Goal: Transaction & Acquisition: Purchase product/service

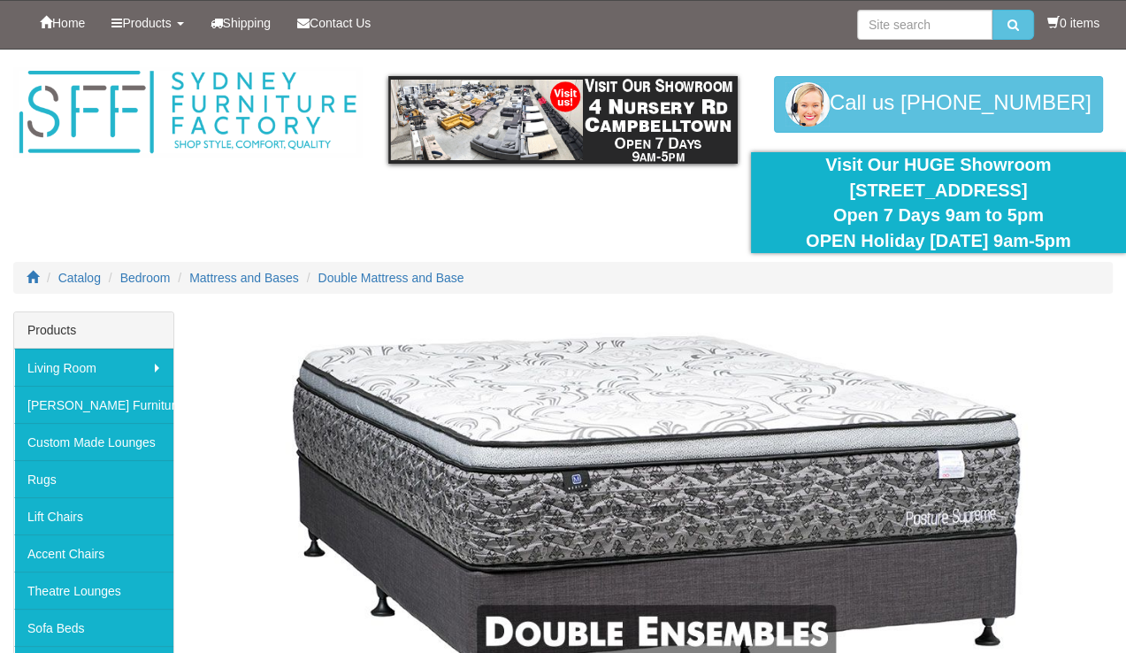
click at [424, 351] on img at bounding box center [657, 510] width 912 height 380
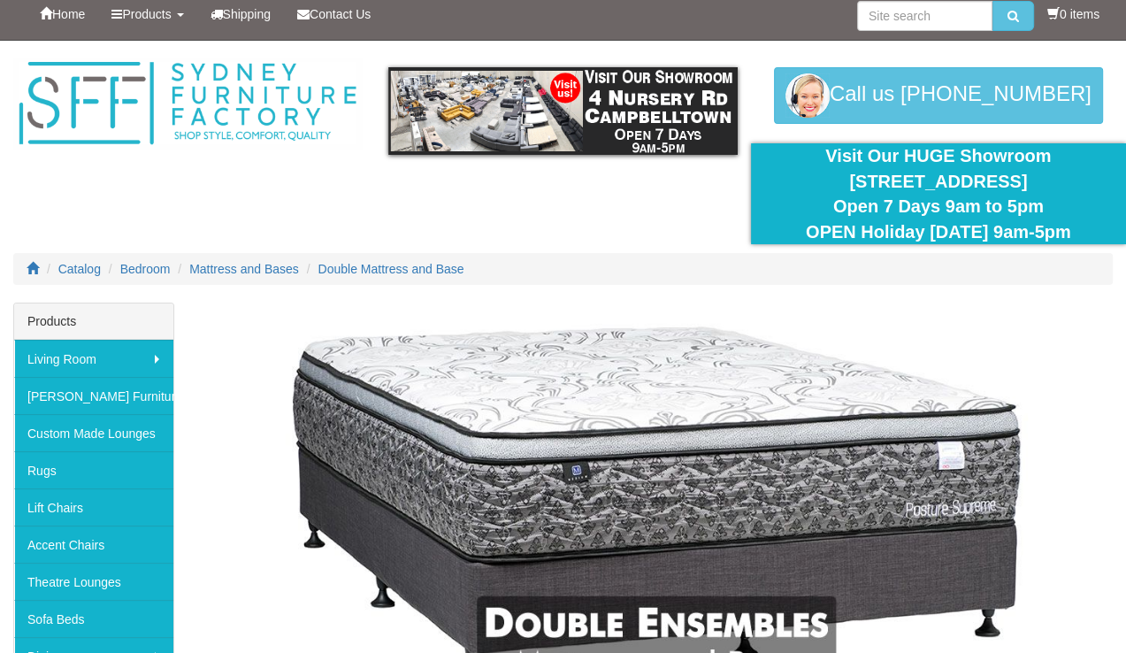
scroll to position [201, 0]
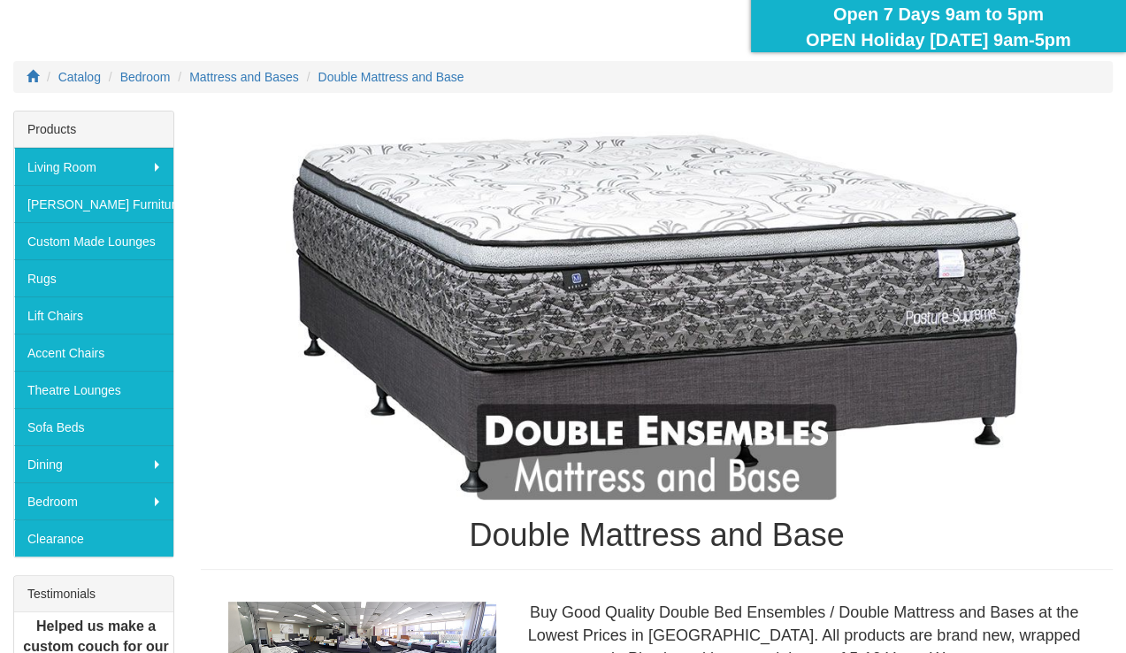
click at [1102, 93] on div "Catalog Bedroom Mattress and Bases Double Mattress and Base" at bounding box center [563, 86] width 1126 height 50
click at [725, 445] on img at bounding box center [657, 309] width 912 height 380
click at [414, 70] on span "Double Mattress and Base" at bounding box center [391, 77] width 146 height 14
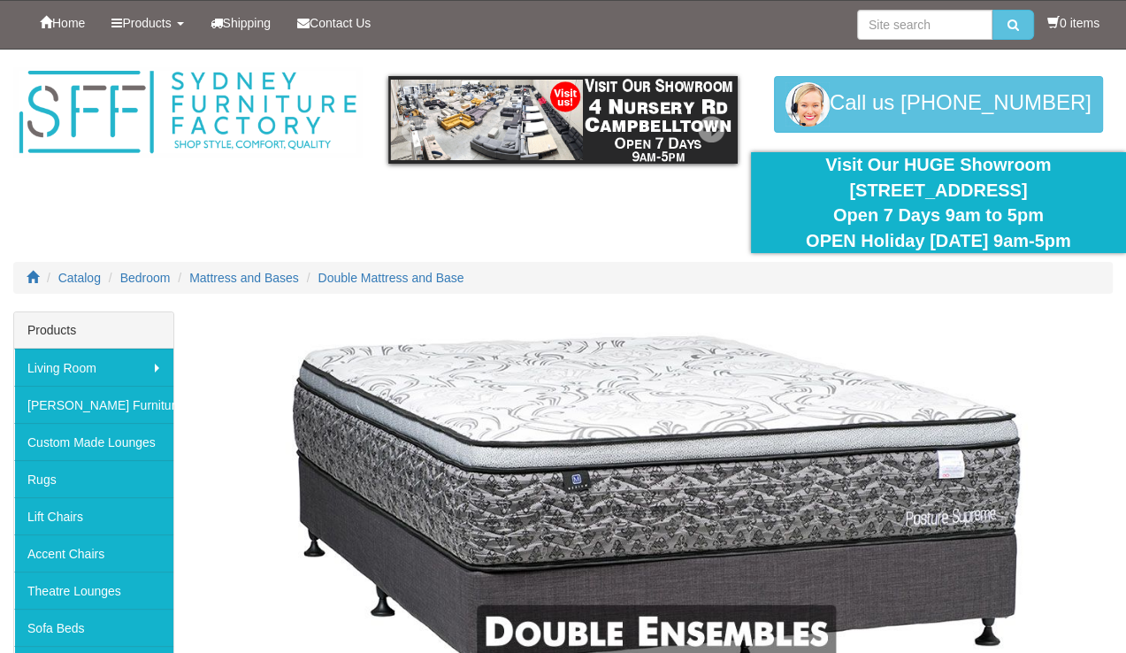
click at [454, 131] on img at bounding box center [562, 120] width 348 height 88
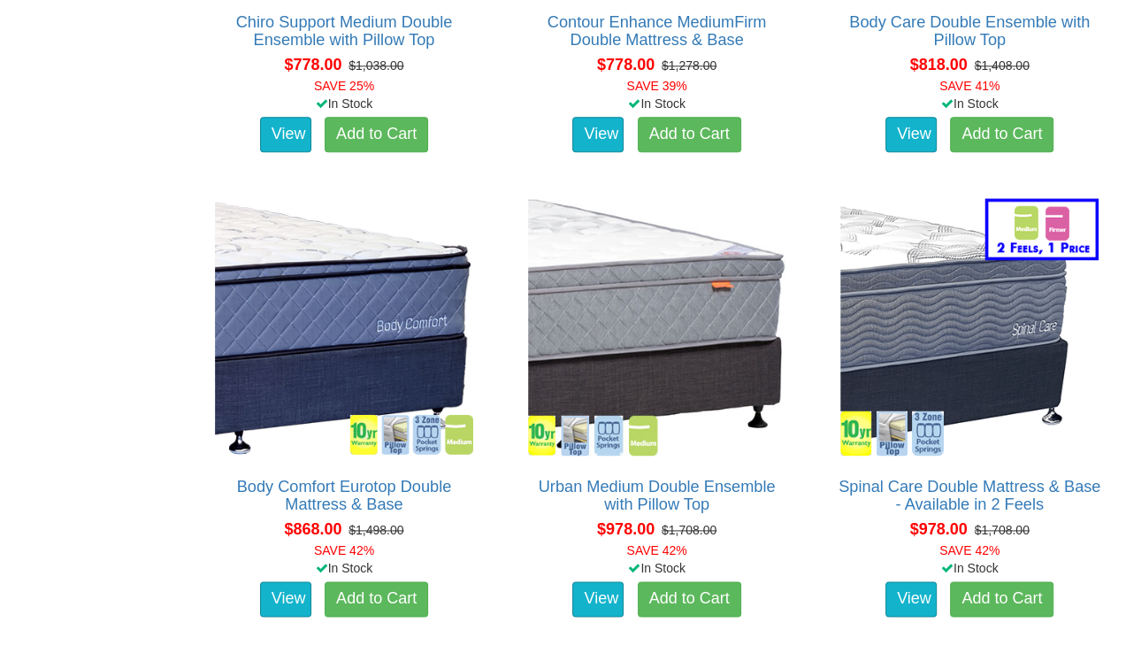
scroll to position [1848, 0]
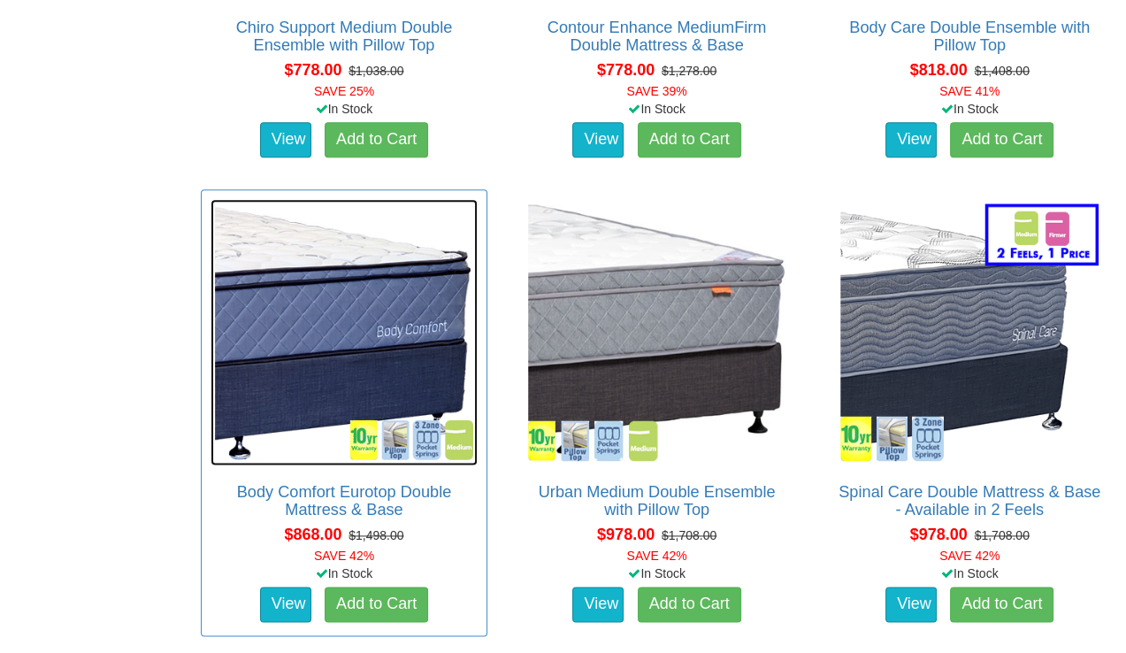
click at [309, 315] on img at bounding box center [343, 332] width 267 height 267
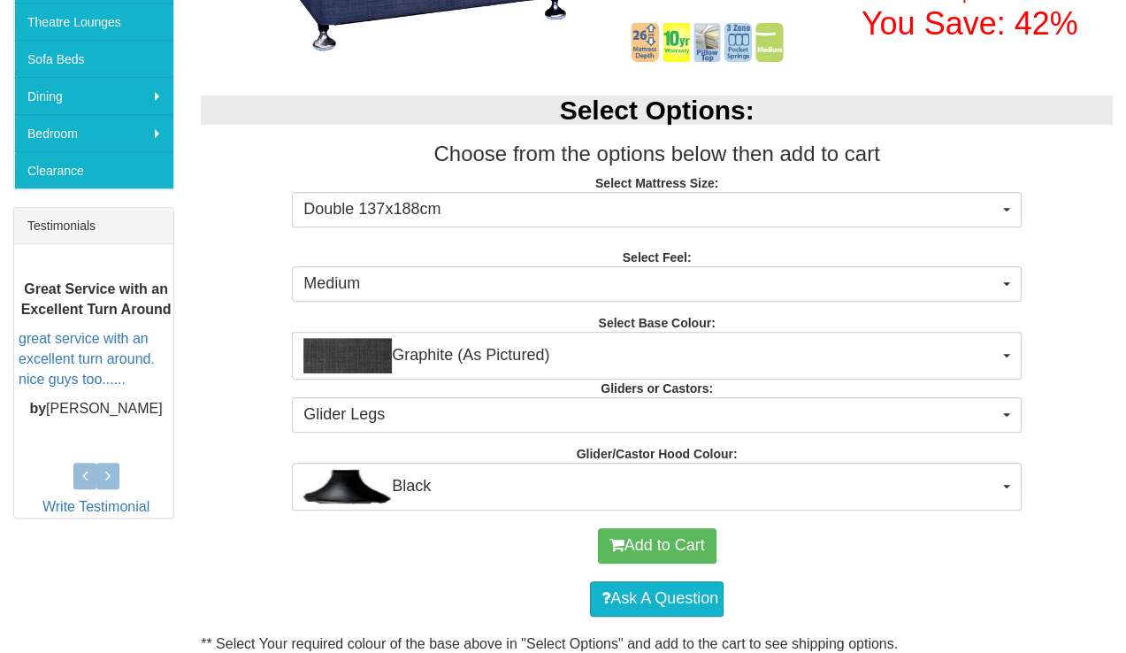
scroll to position [584, 0]
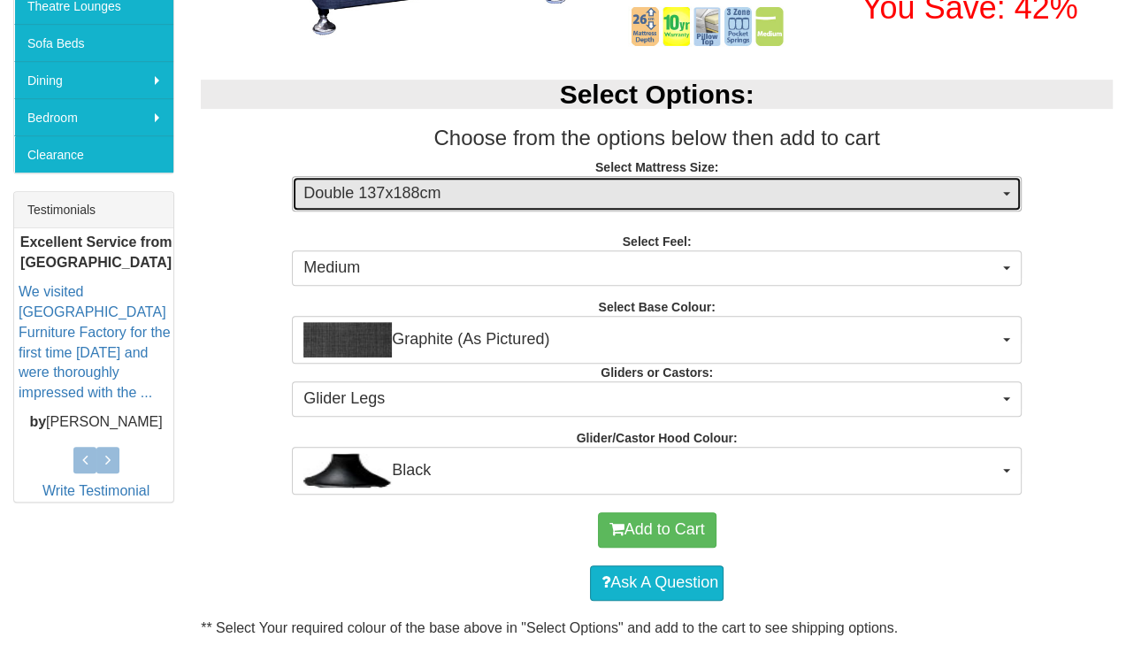
click at [1003, 192] on span "button" at bounding box center [1006, 194] width 7 height 4
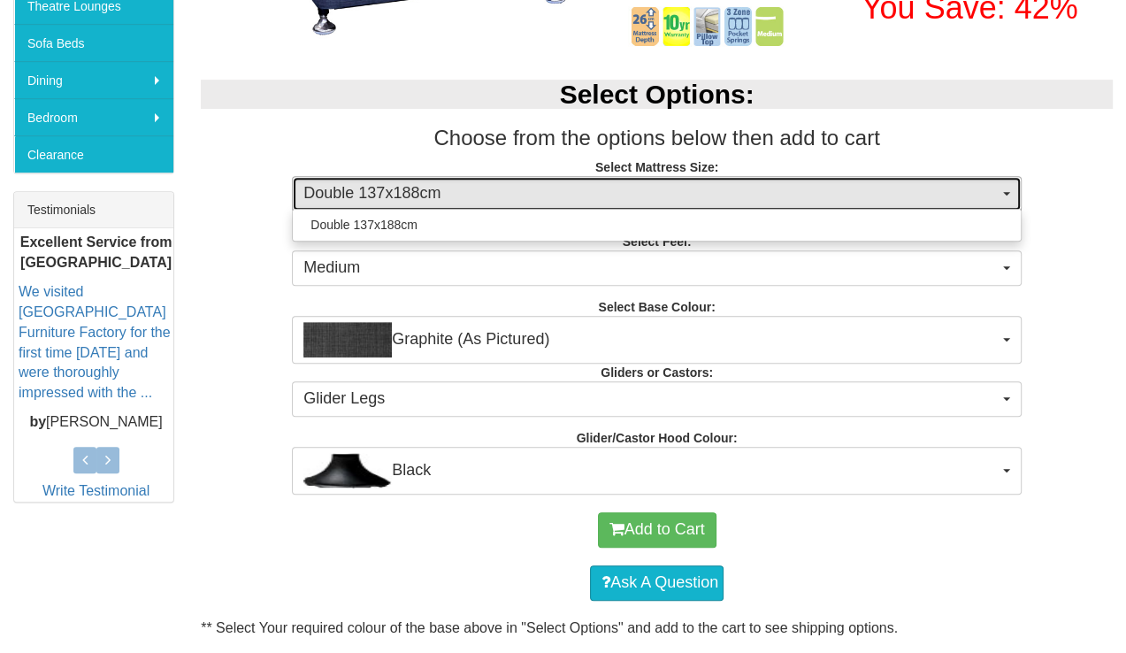
click at [1003, 192] on span "button" at bounding box center [1006, 194] width 7 height 4
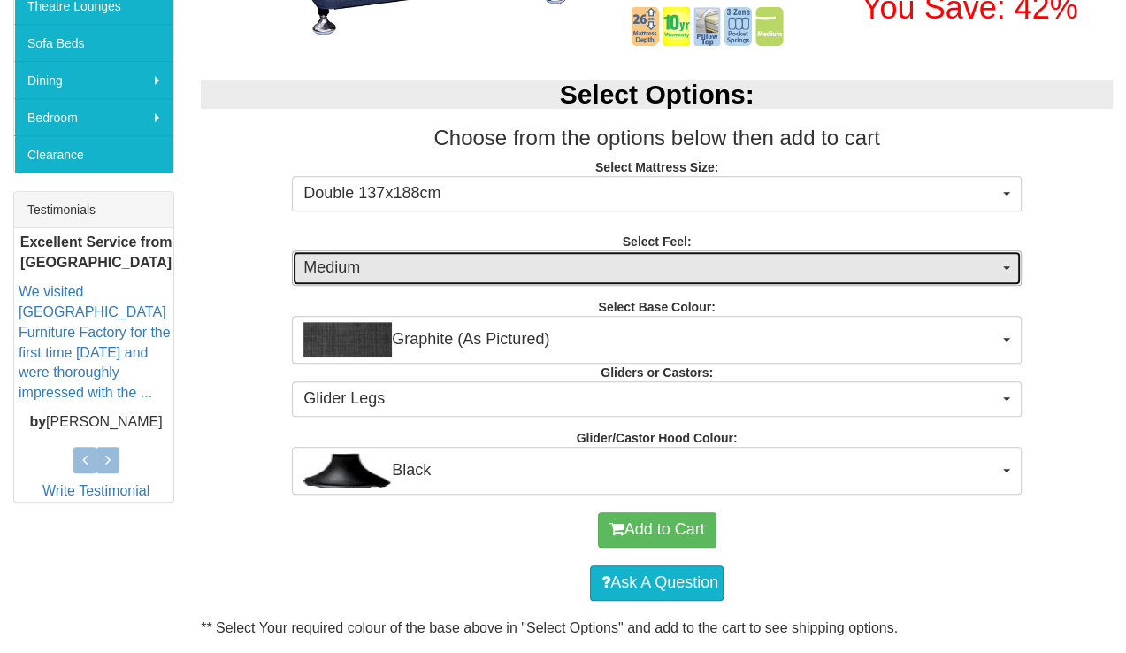
click at [1005, 261] on button "Medium" at bounding box center [656, 267] width 729 height 35
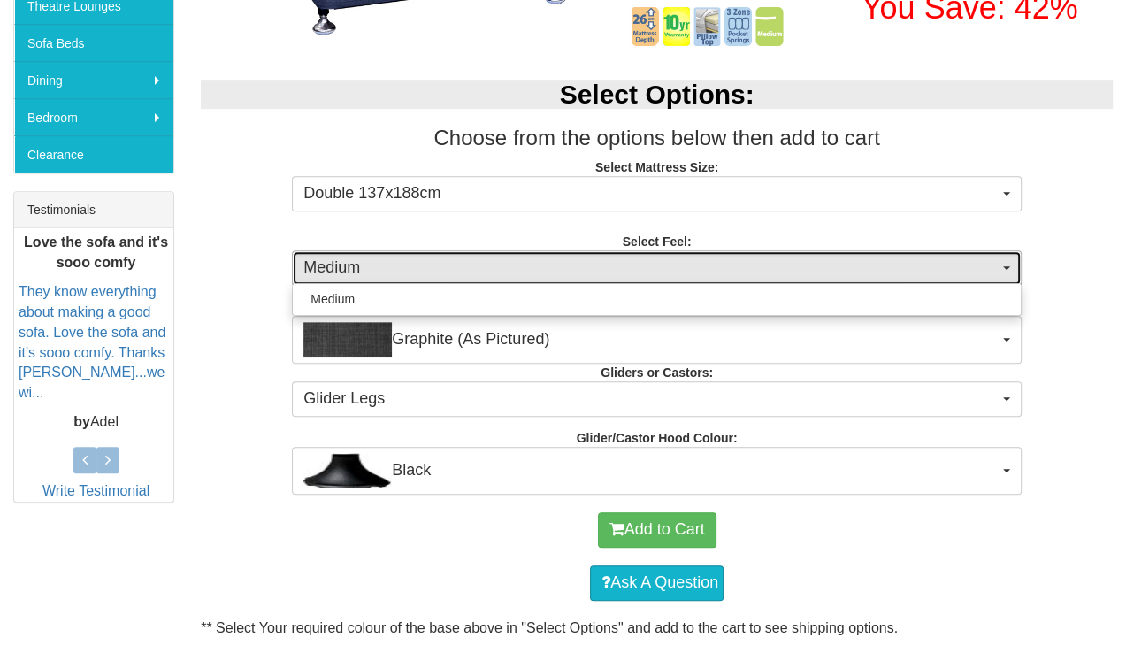
click at [1005, 261] on button "Medium" at bounding box center [656, 267] width 729 height 35
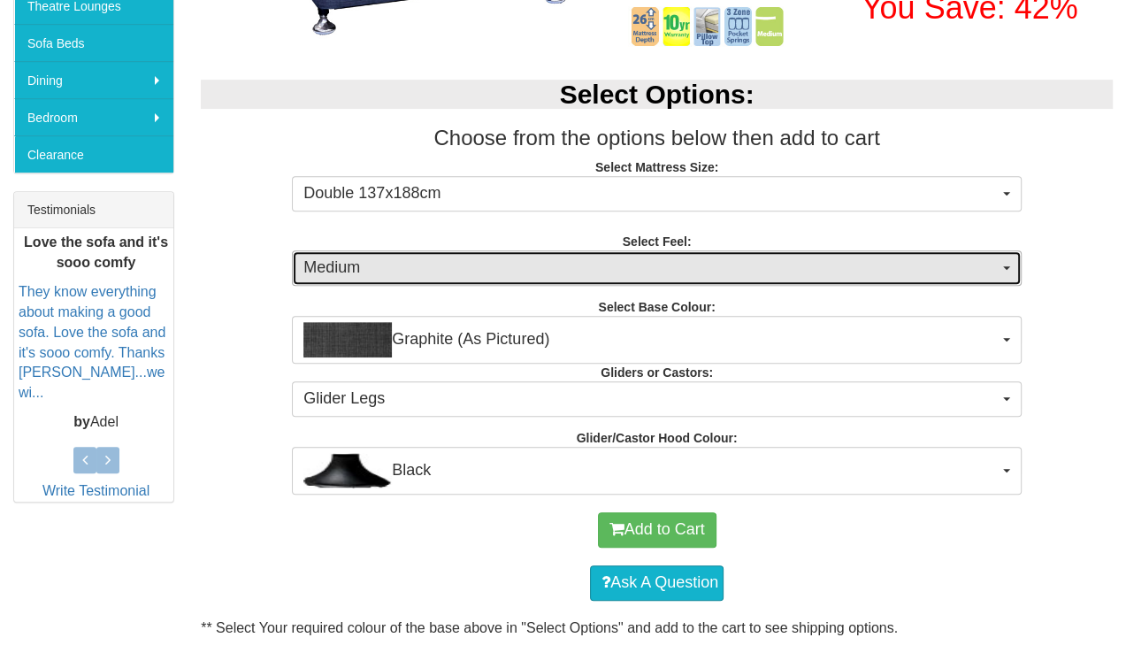
click at [1005, 261] on button "Medium" at bounding box center [656, 267] width 729 height 35
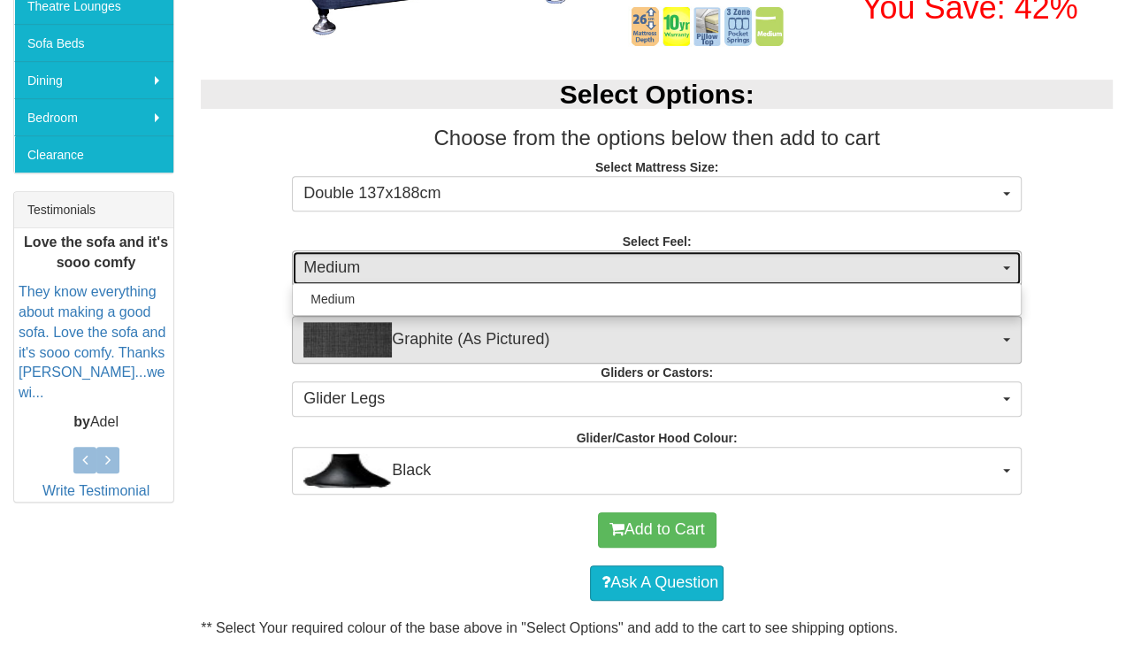
drag, startPoint x: 1005, startPoint y: 261, endPoint x: 981, endPoint y: 349, distance: 91.6
click at [981, 349] on div "Select Options: Choose from the options below then add to cart Select Mattress …" at bounding box center [656, 278] width 938 height 432
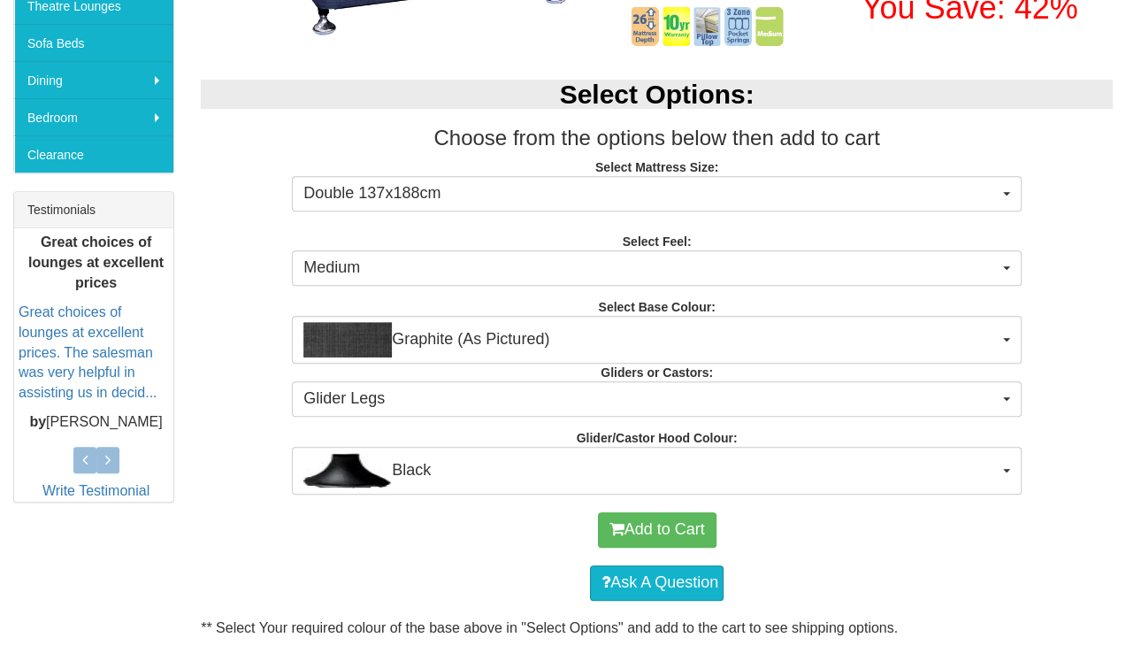
click at [867, 535] on div "Add to Cart" at bounding box center [657, 529] width 894 height 53
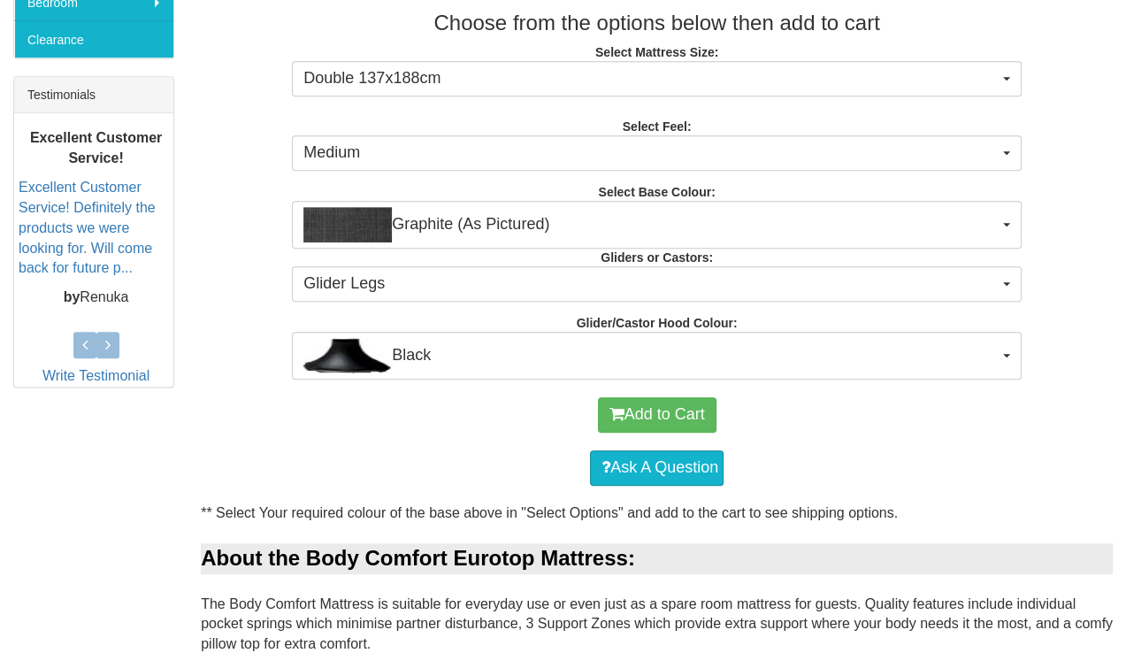
scroll to position [680, 0]
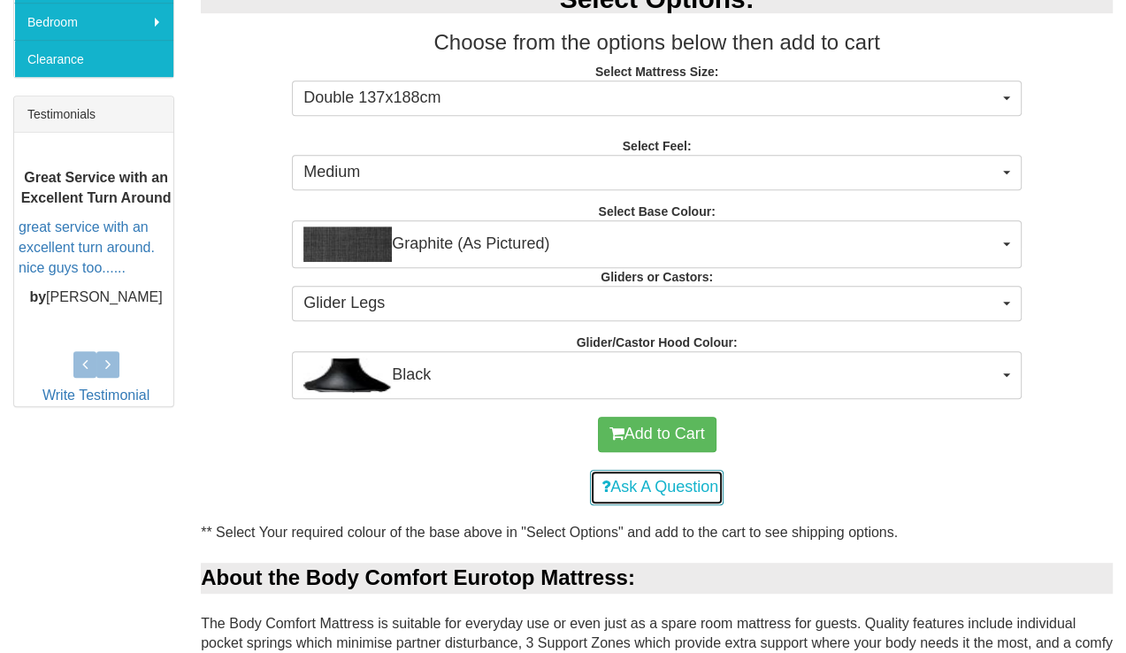
click at [694, 486] on link "Ask A Question" at bounding box center [657, 487] width 134 height 35
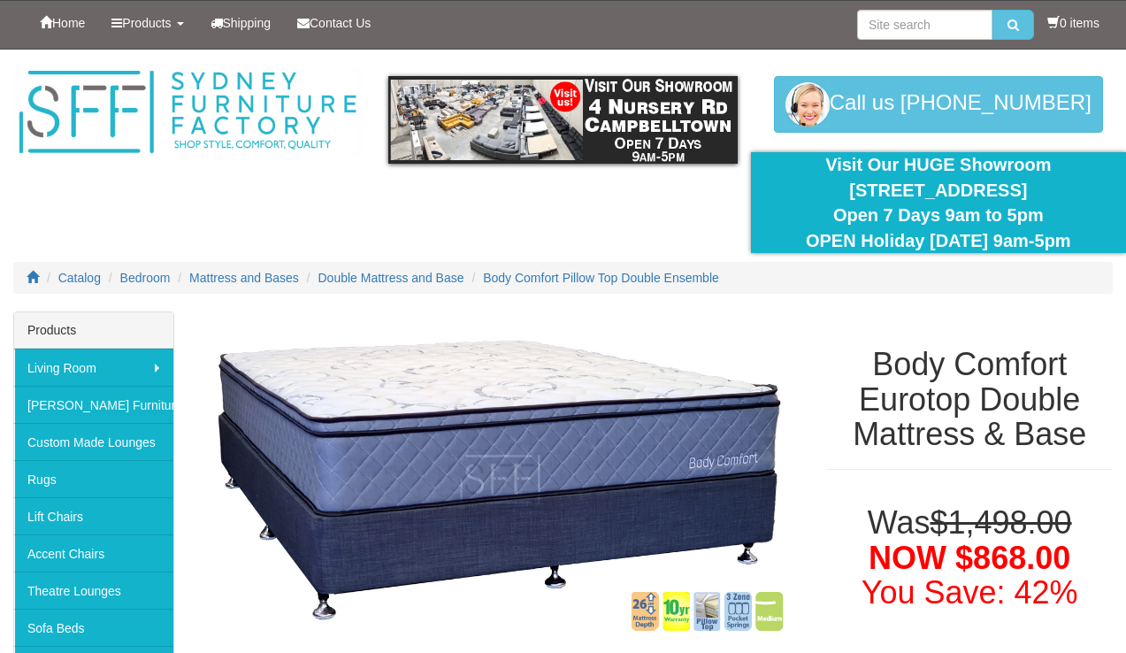
scroll to position [680, 0]
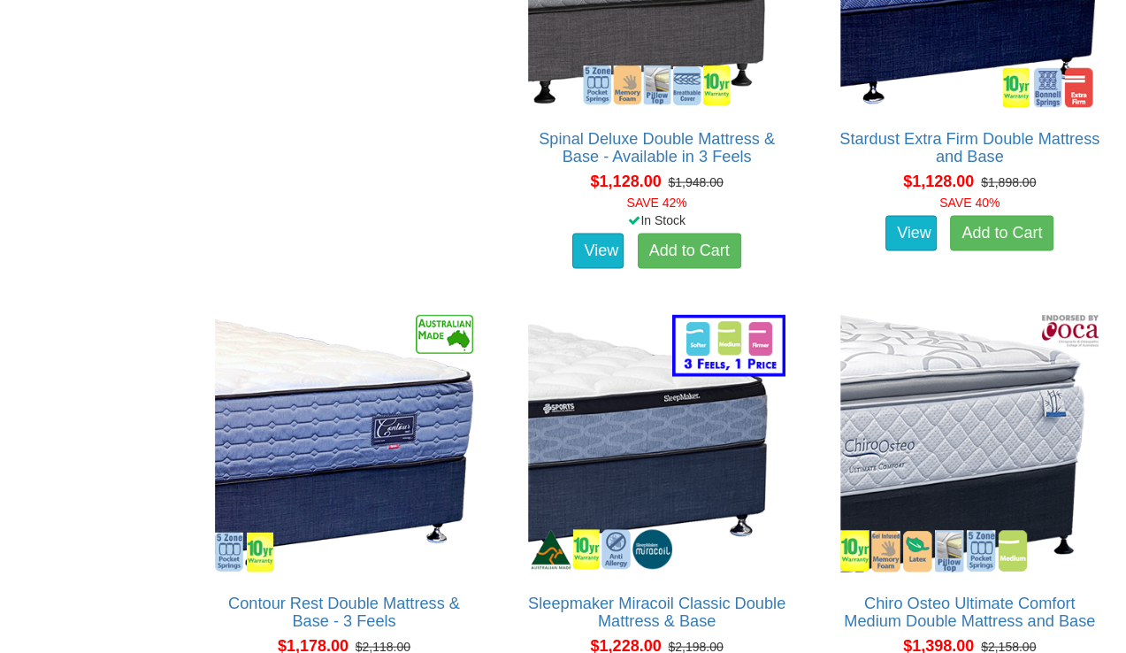
scroll to position [3158, 0]
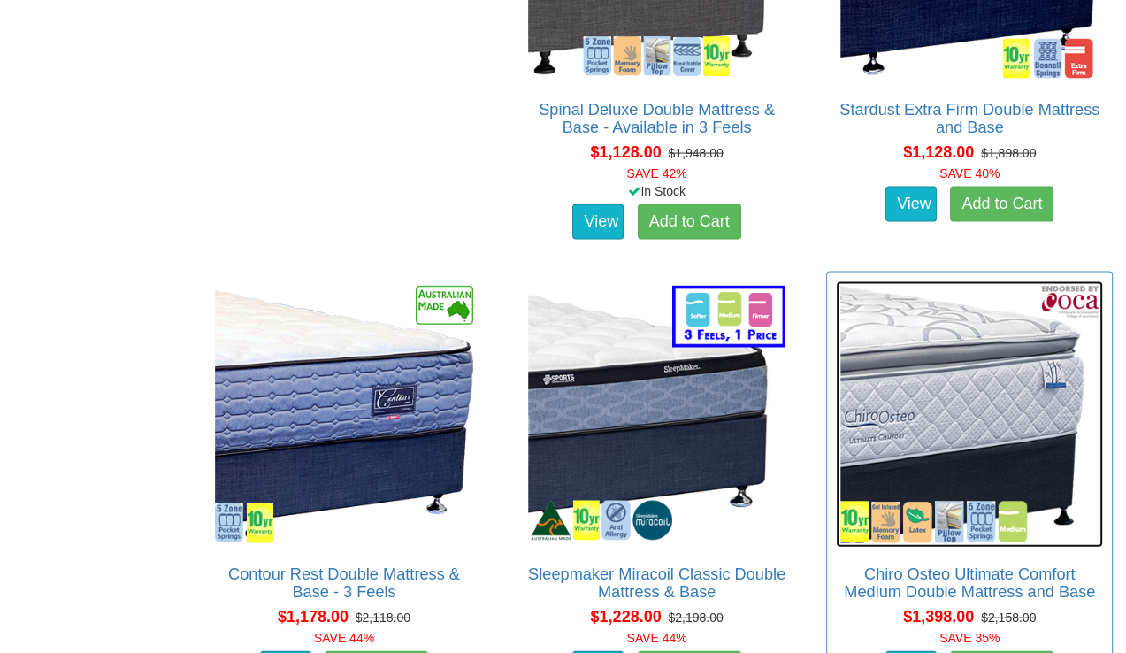
click at [836, 411] on img at bounding box center [969, 414] width 267 height 267
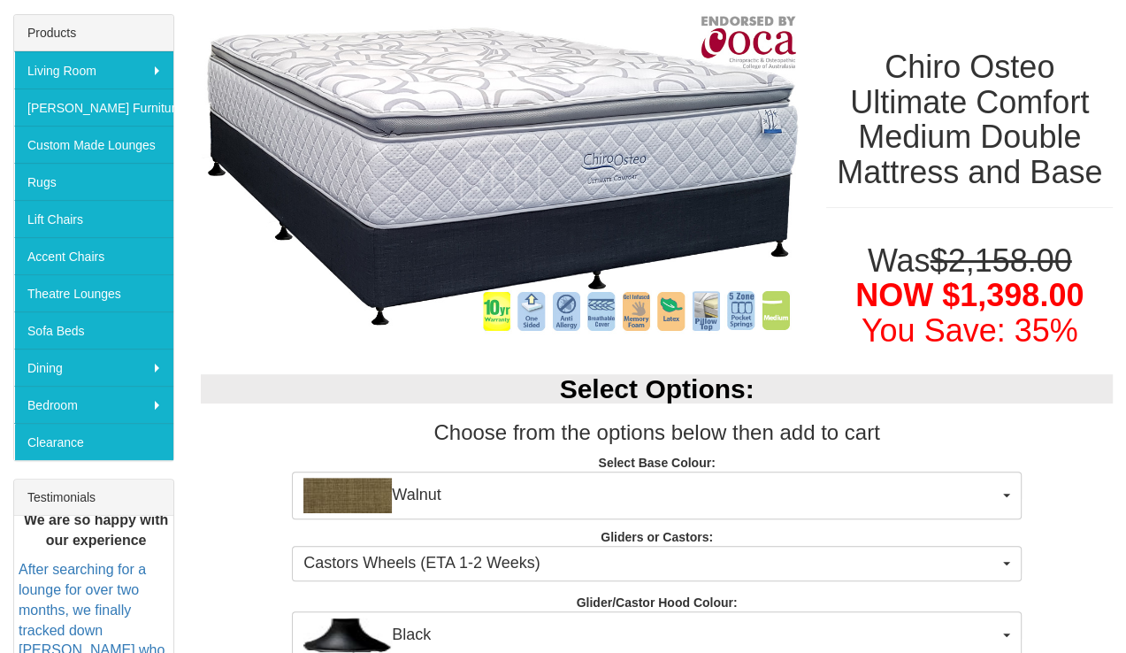
scroll to position [362, 0]
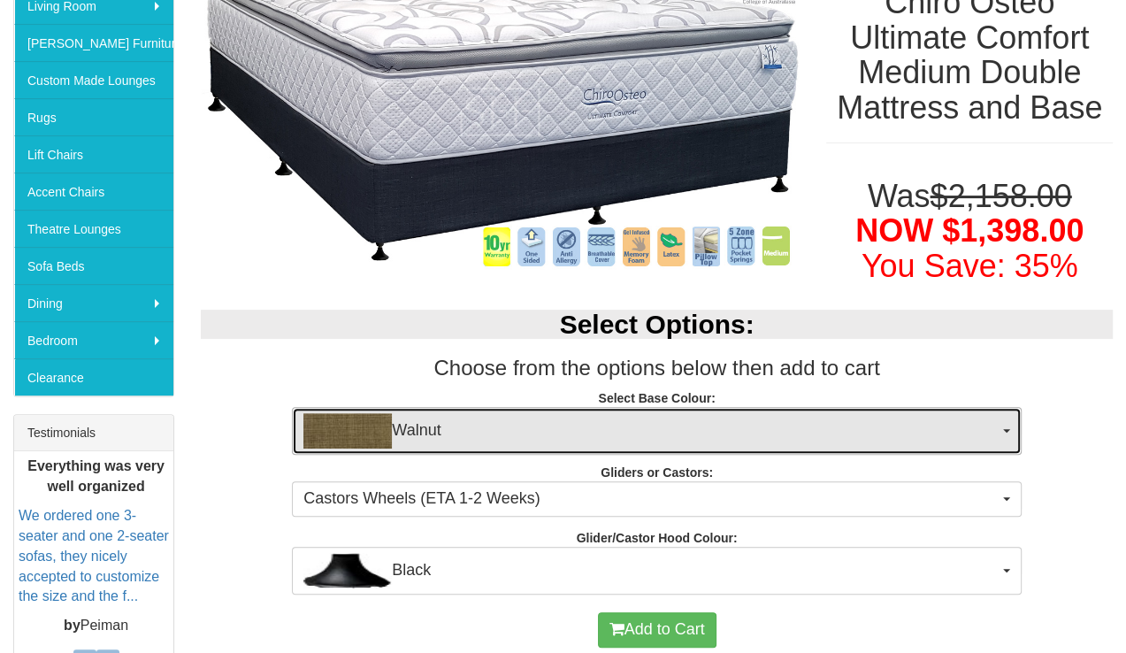
click at [1011, 427] on button "Walnut" at bounding box center [656, 431] width 729 height 48
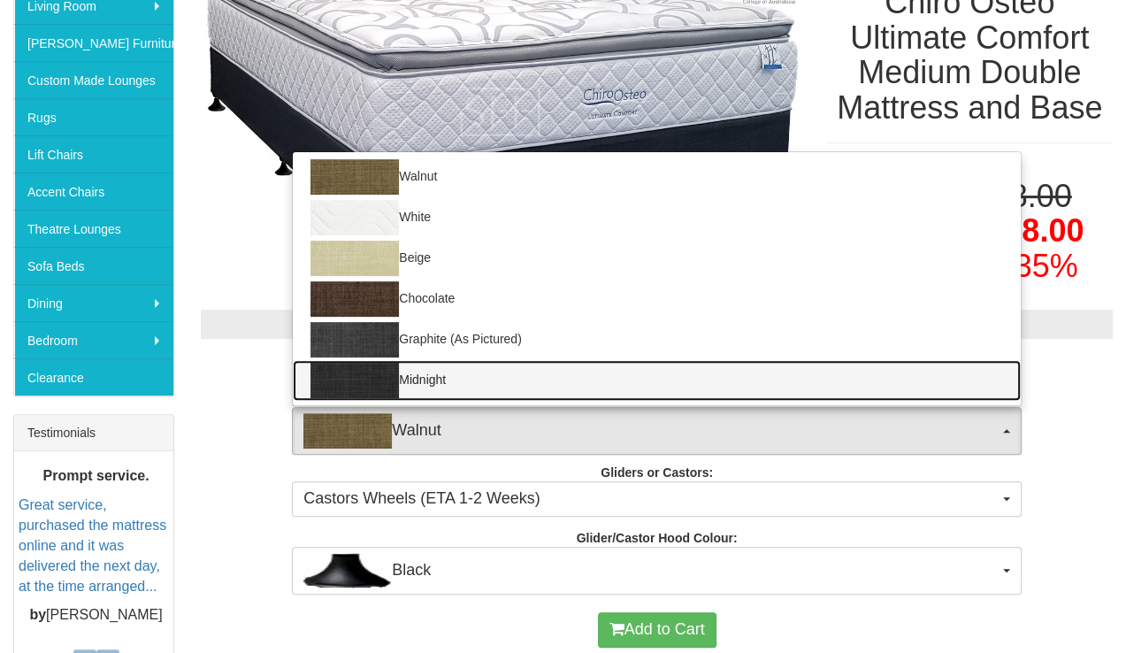
click at [421, 377] on link "Midnight" at bounding box center [657, 380] width 728 height 41
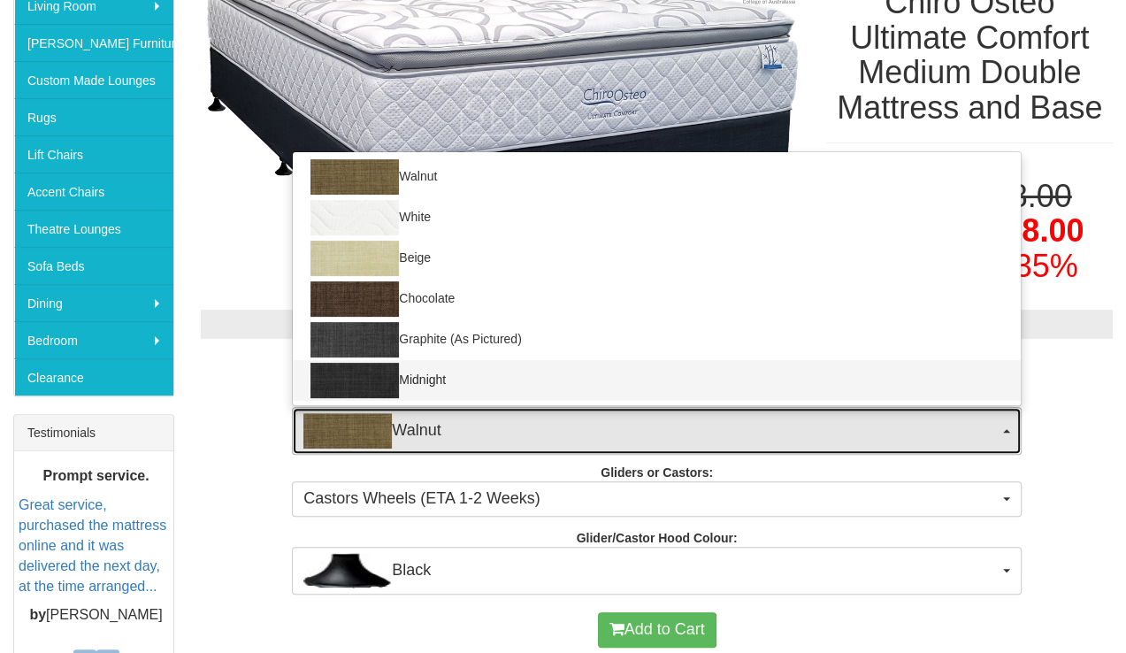
select select "1207"
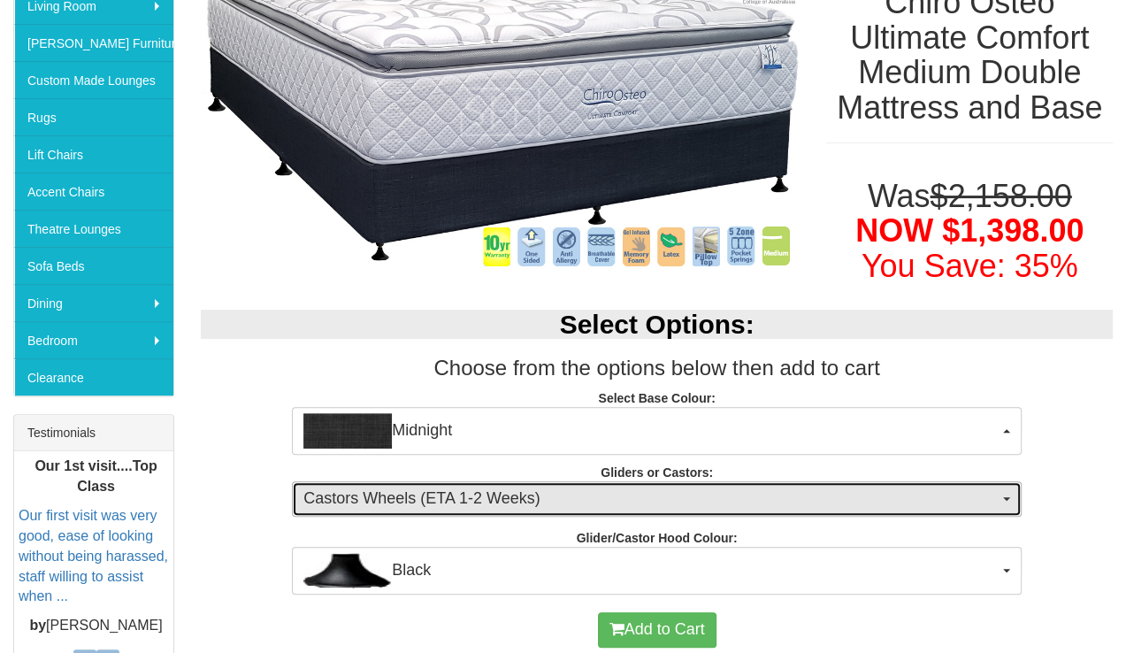
click at [1000, 498] on button "Castors Wheels (ETA 1-2 Weeks)" at bounding box center [656, 498] width 729 height 35
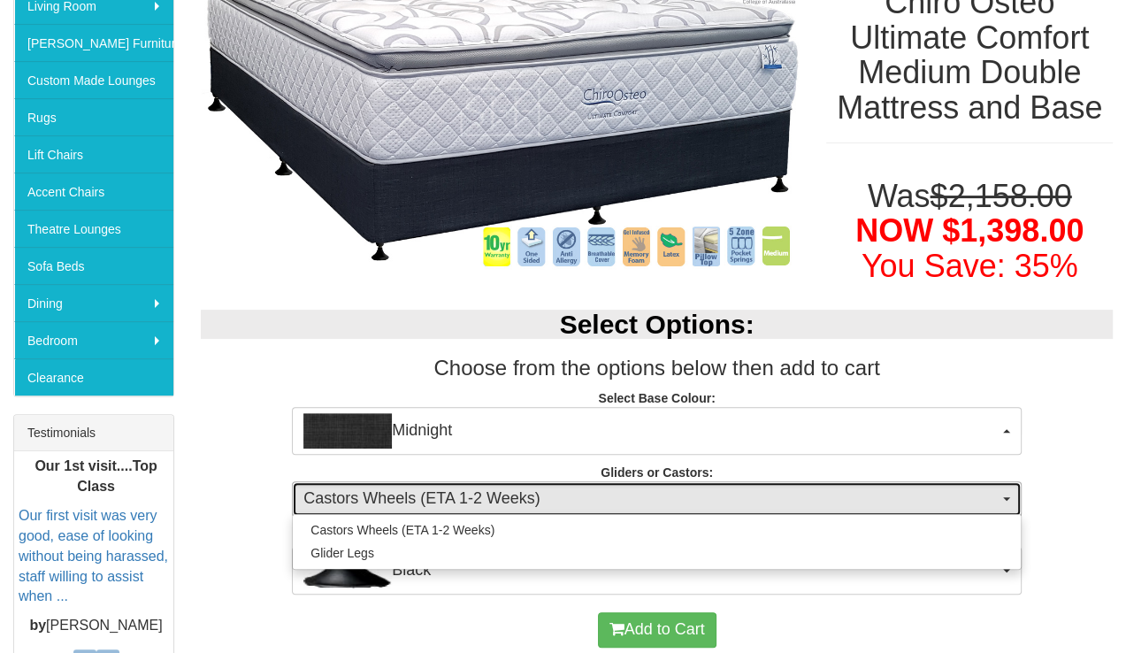
click at [1000, 498] on button "Castors Wheels (ETA 1-2 Weeks)" at bounding box center [656, 498] width 729 height 35
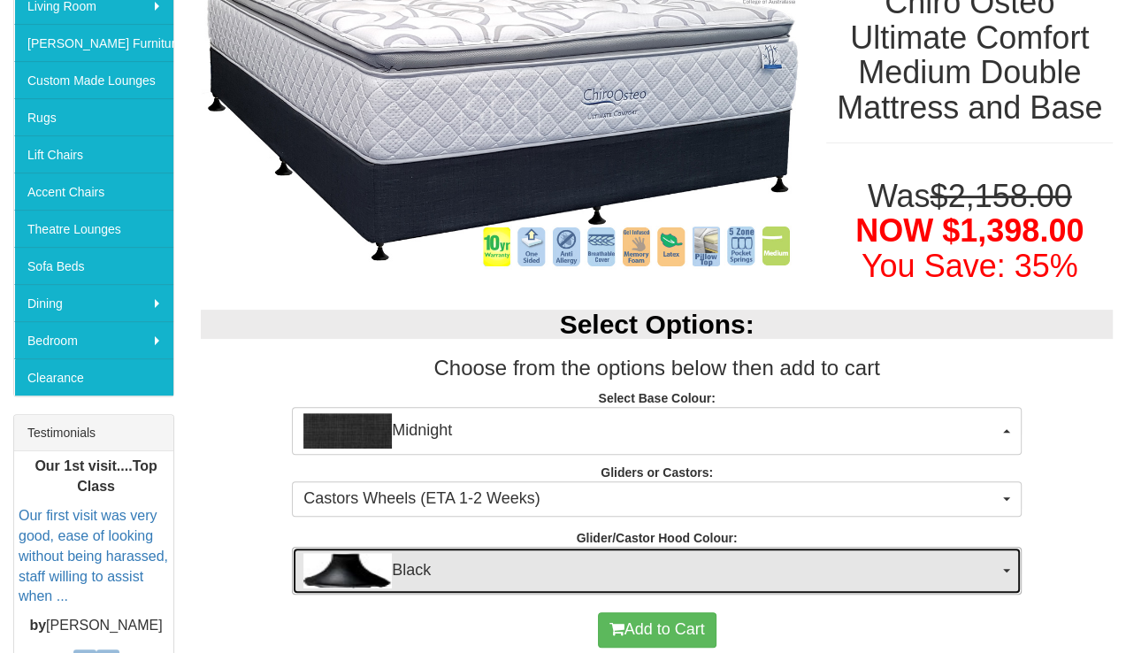
click at [1001, 563] on button "Black" at bounding box center [656, 570] width 729 height 48
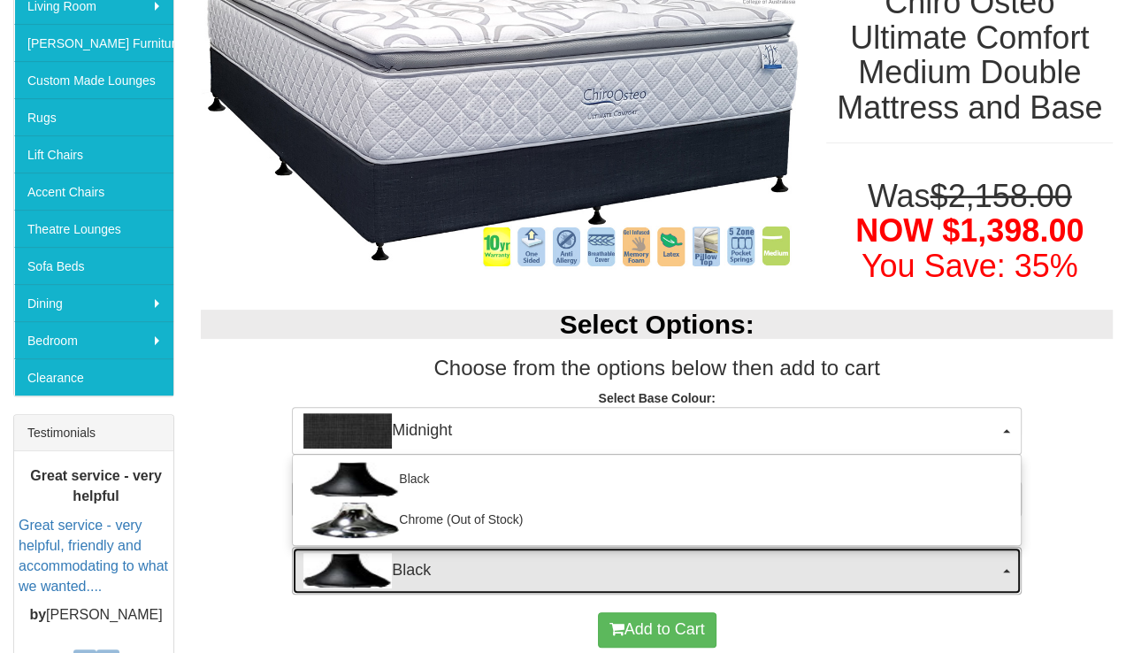
click at [1001, 563] on button "Black" at bounding box center [656, 570] width 729 height 48
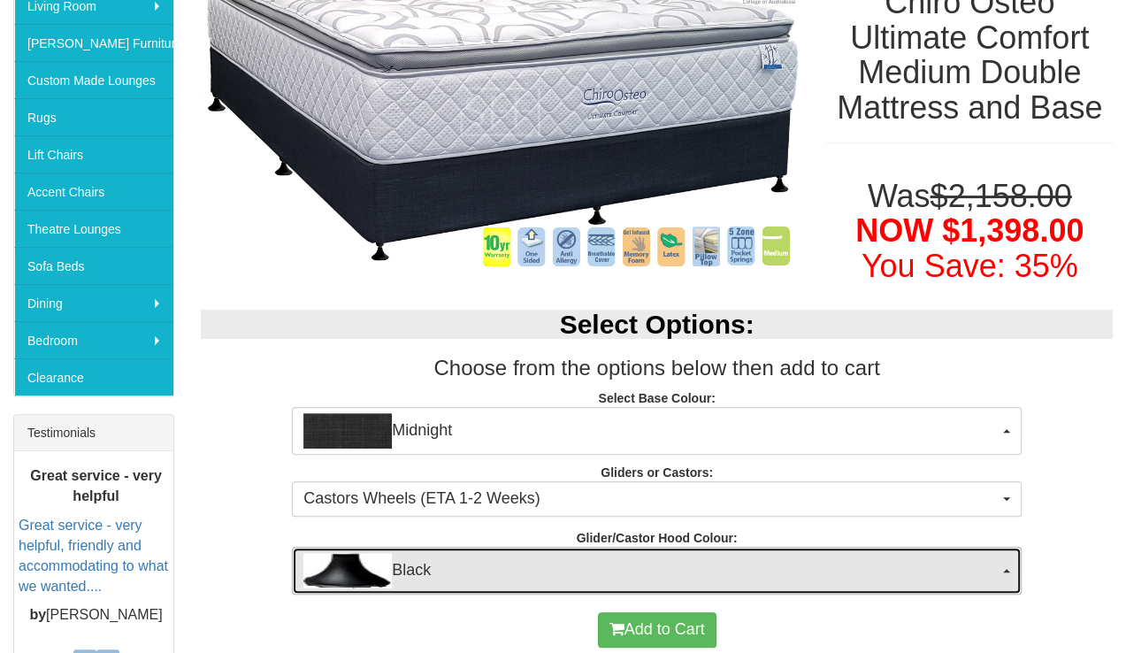
click at [1001, 563] on button "Black" at bounding box center [656, 570] width 729 height 48
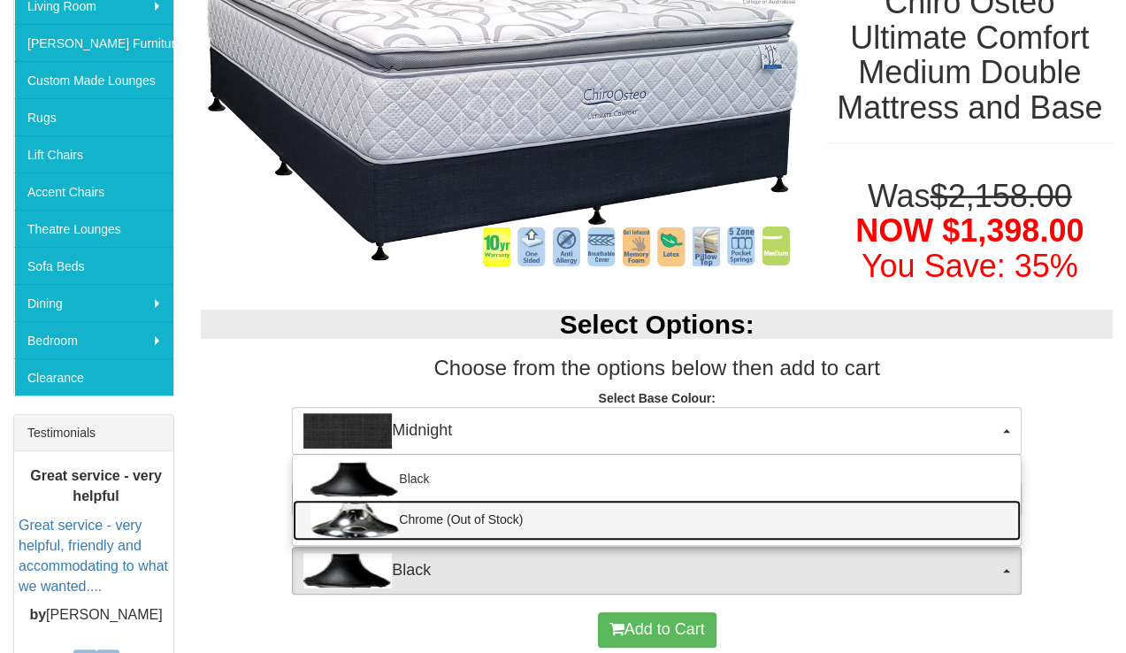
click at [727, 519] on link "Chrome (Out of Stock)" at bounding box center [657, 520] width 728 height 41
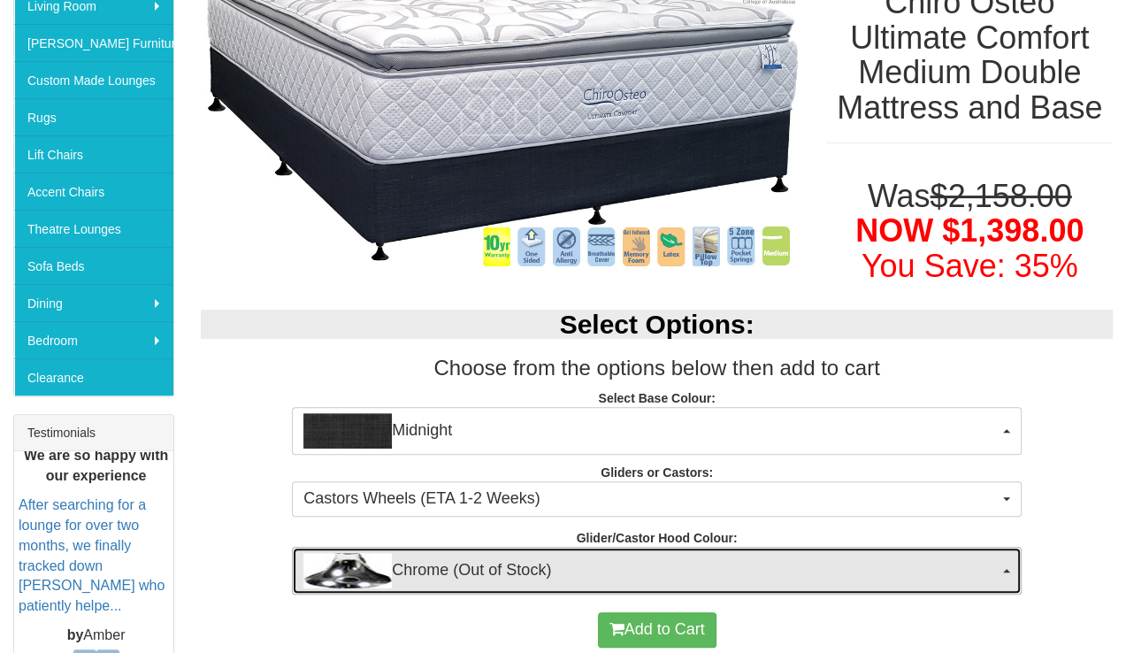
click at [1003, 570] on button "Chrome (Out of Stock)" at bounding box center [656, 570] width 729 height 48
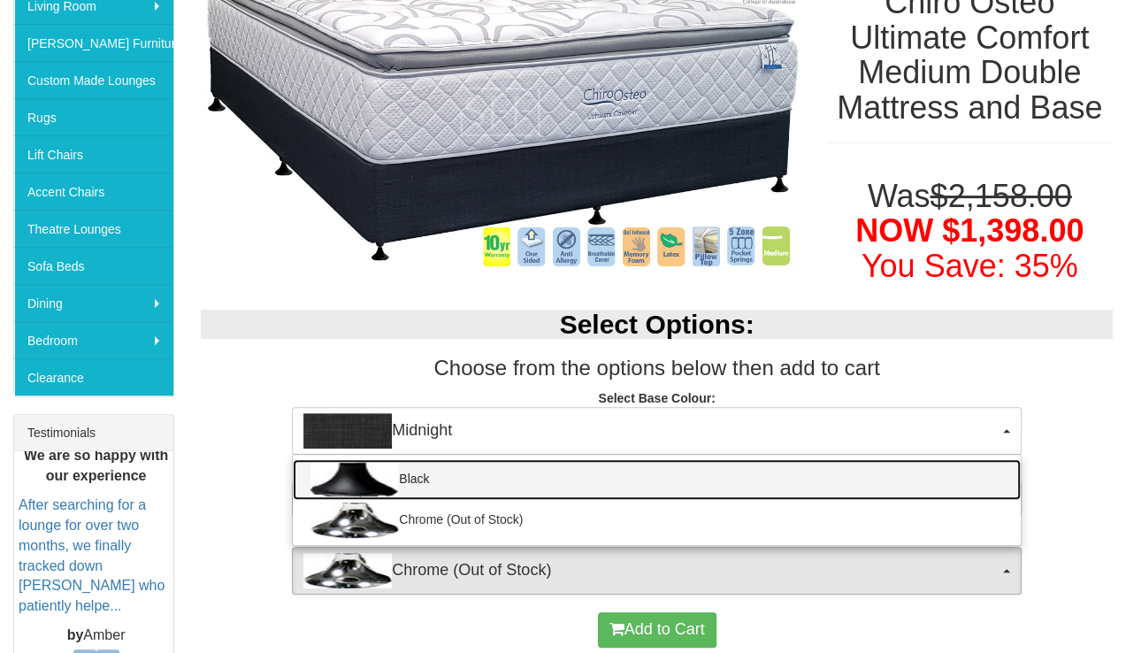
click at [516, 462] on link "Black" at bounding box center [657, 479] width 728 height 41
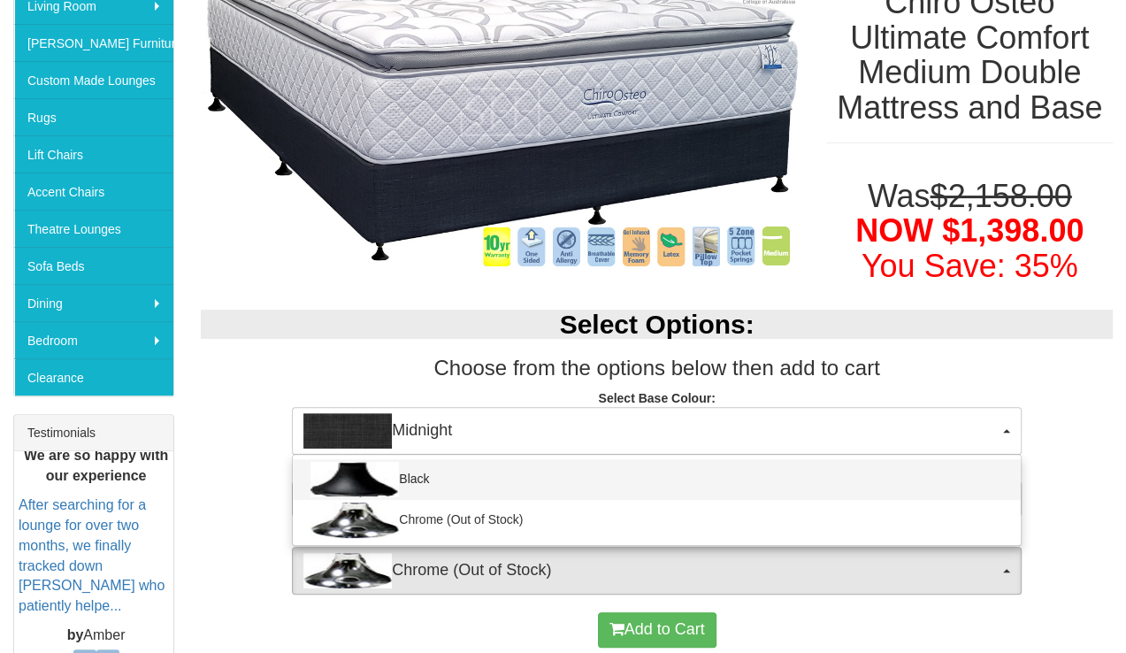
select select "1164"
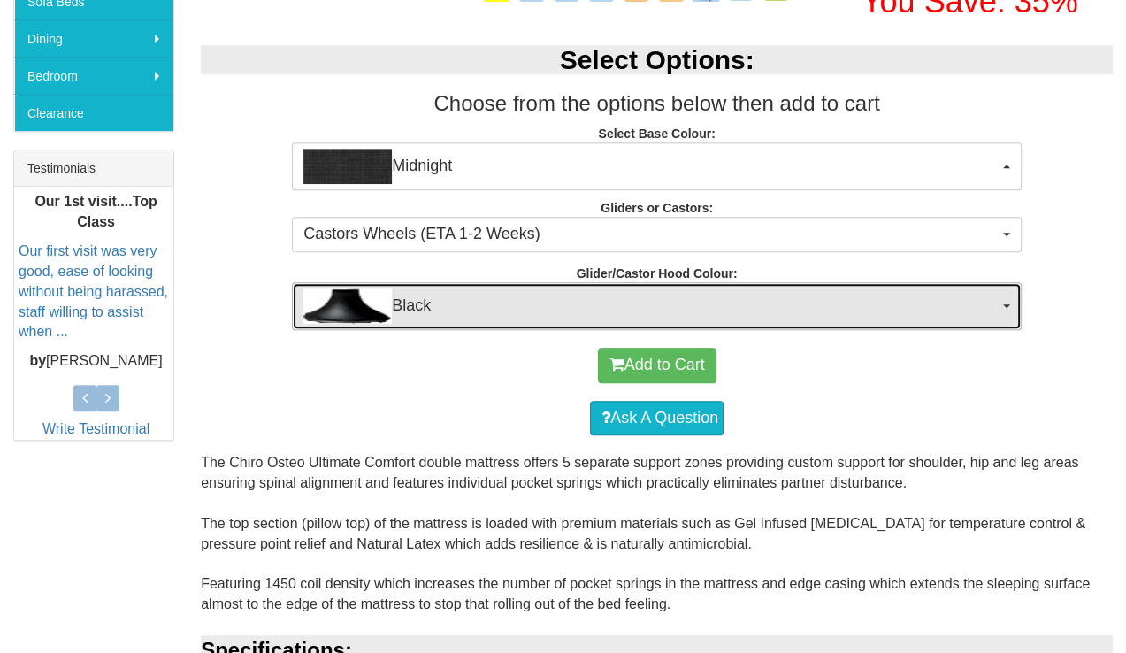
scroll to position [637, 0]
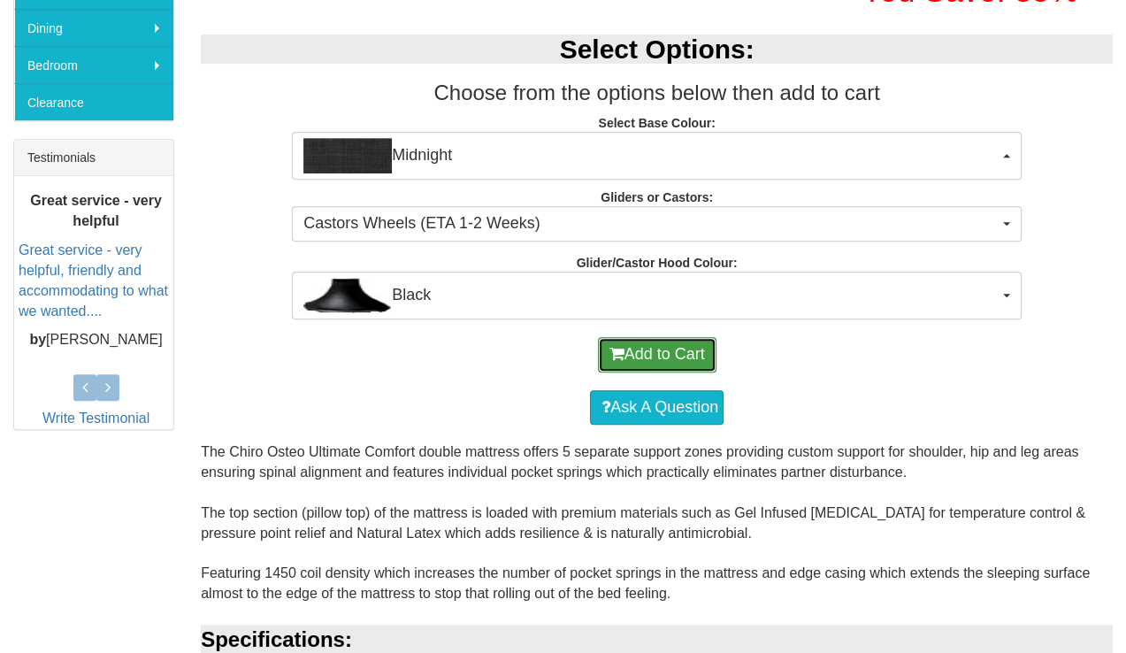
click at [669, 351] on button "Add to Cart" at bounding box center [657, 354] width 118 height 35
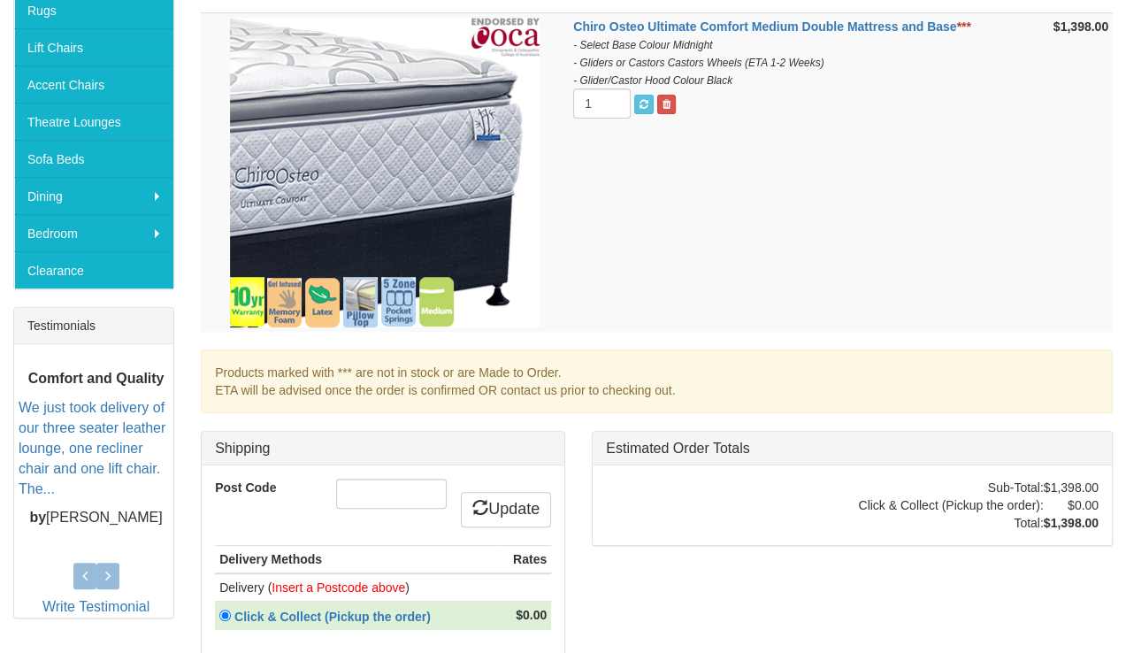
scroll to position [490, 0]
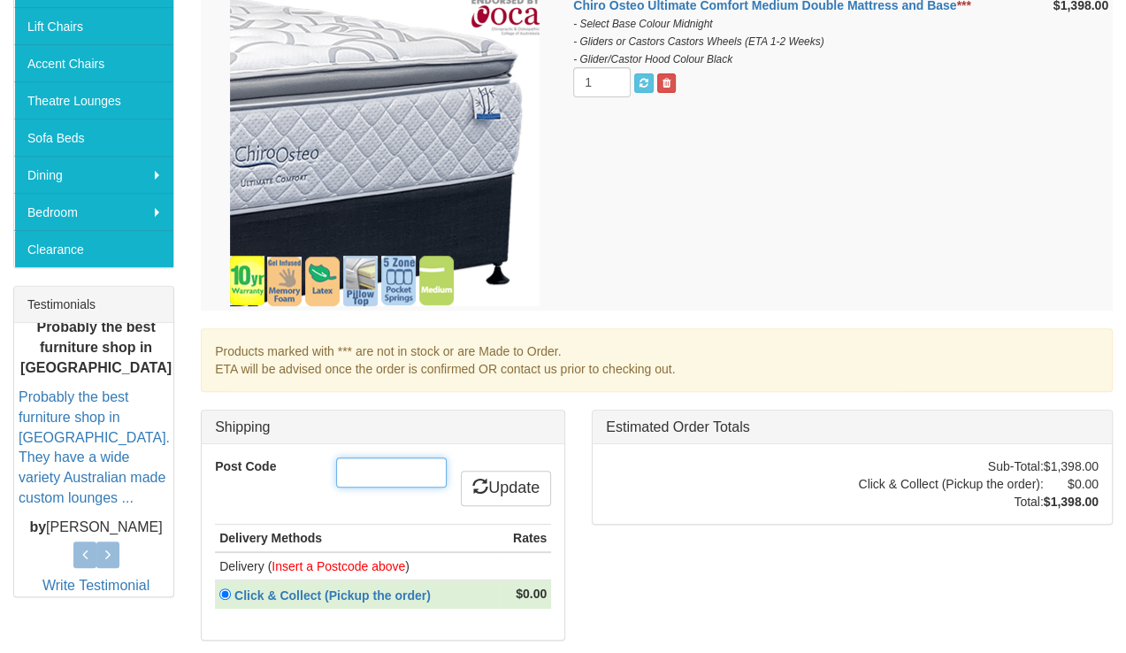
click at [389, 467] on input "Post Code" at bounding box center [391, 472] width 111 height 30
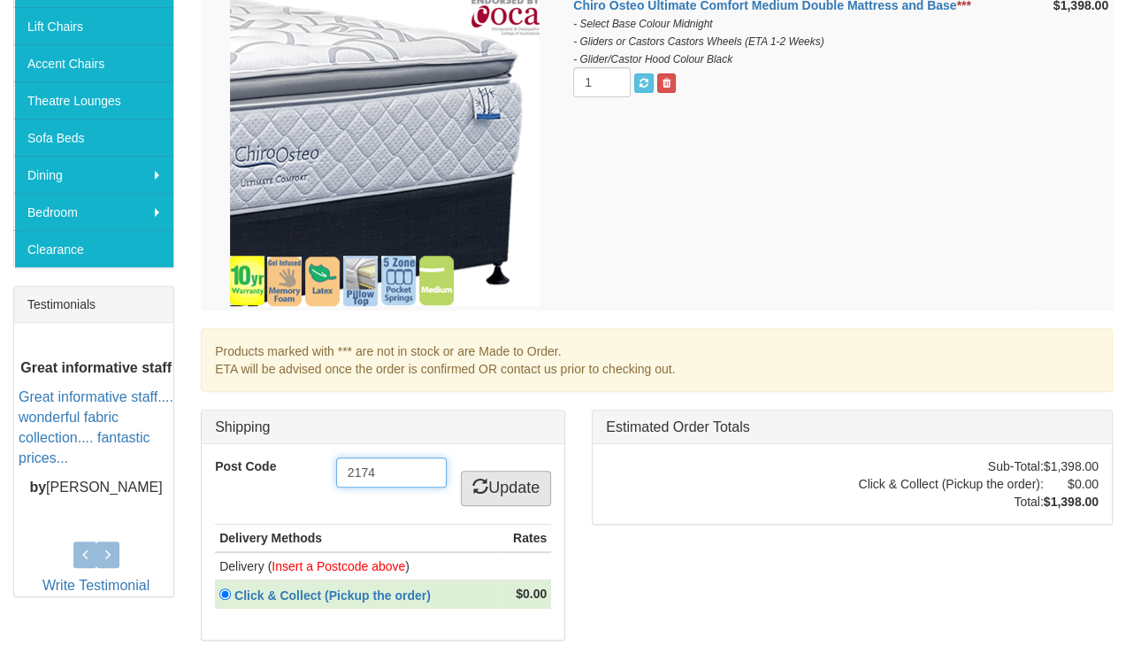
type input "2174"
click at [524, 486] on link "Update" at bounding box center [506, 487] width 90 height 35
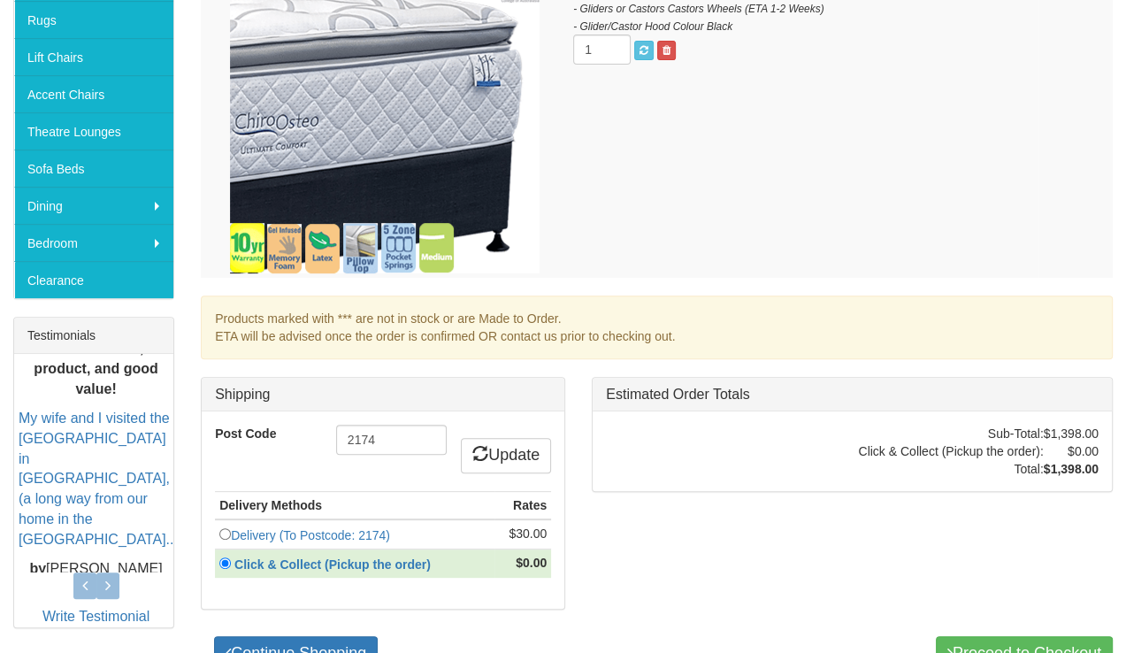
scroll to position [470, 0]
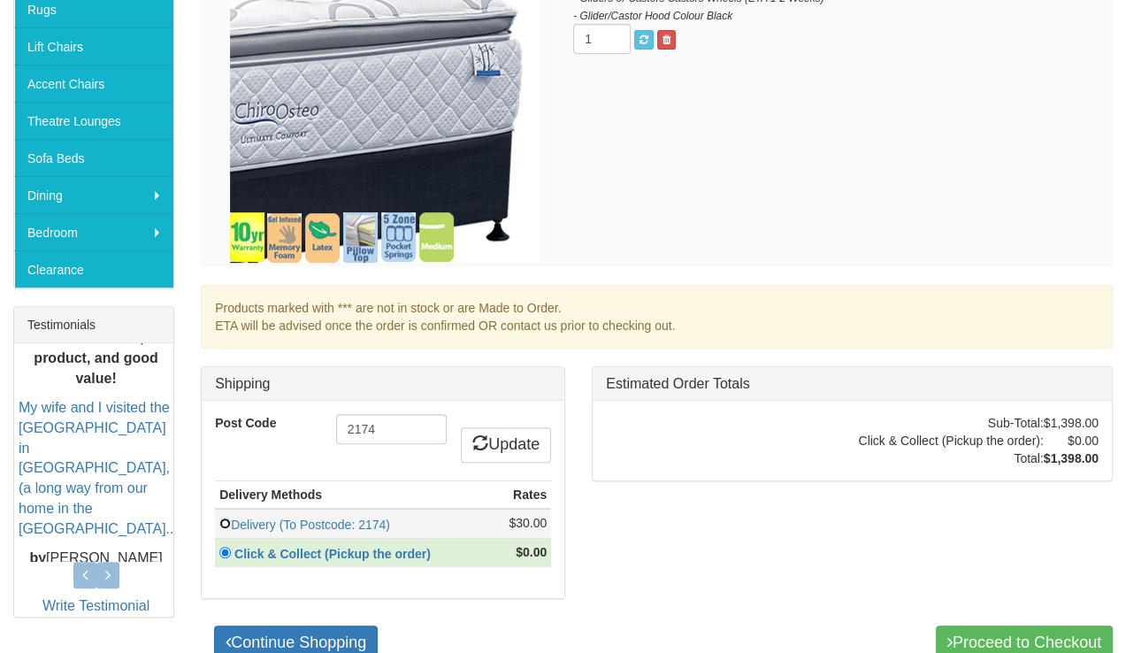
click at [219, 517] on input "radio" at bounding box center [224, 522] width 11 height 11
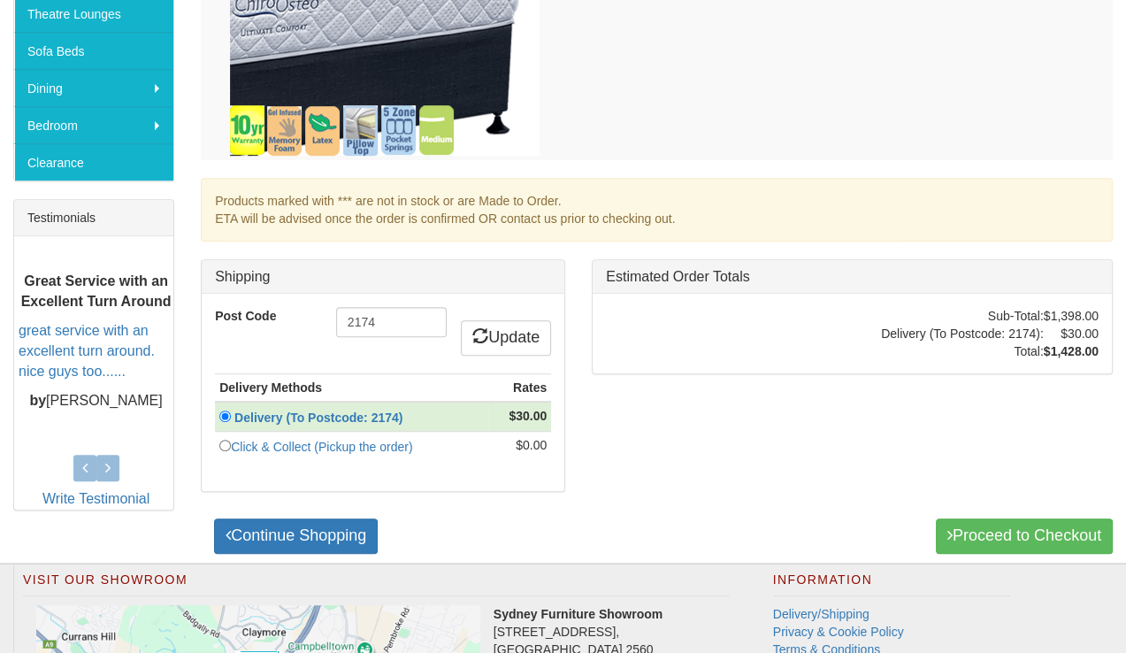
scroll to position [578, 0]
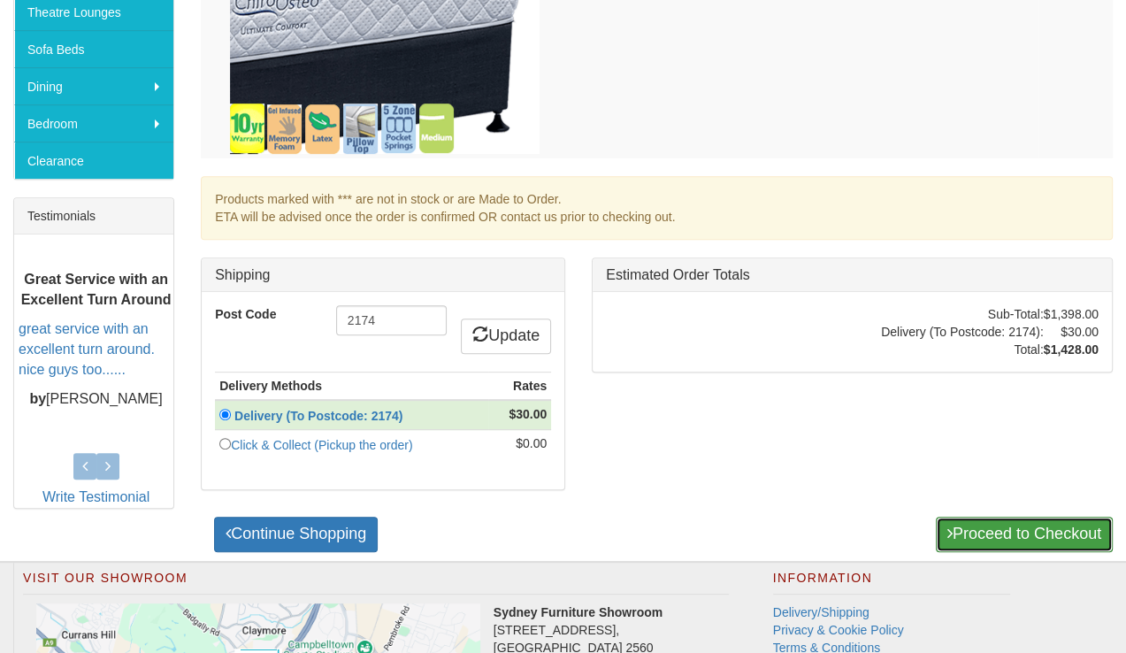
click at [1103, 525] on link "Proceed to Checkout" at bounding box center [1023, 533] width 177 height 35
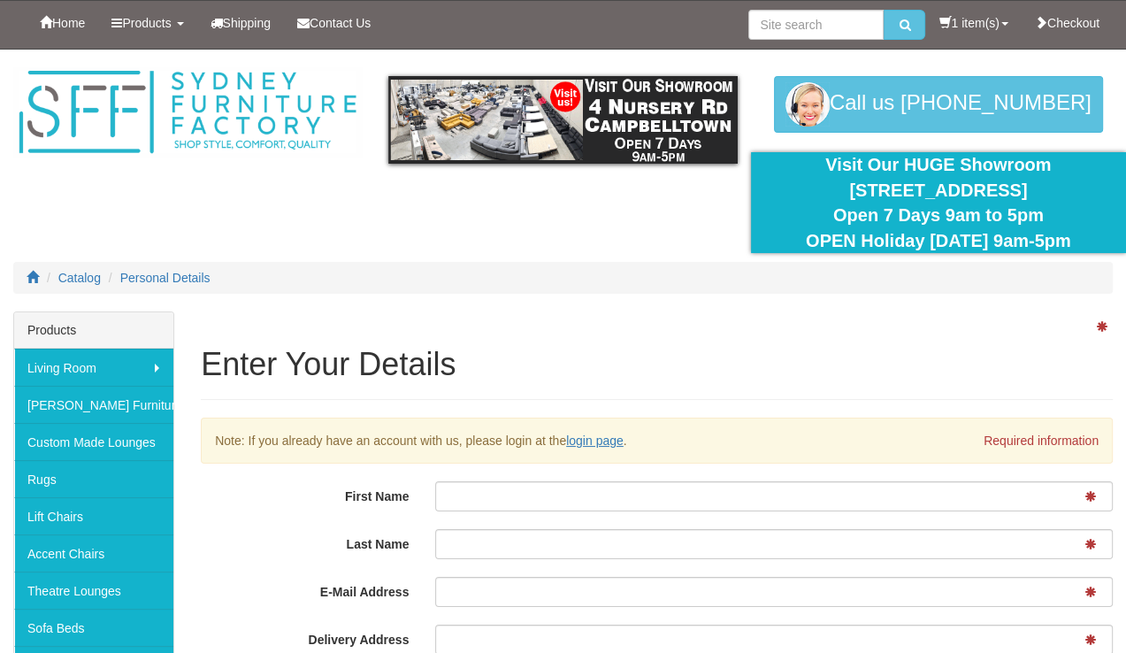
scroll to position [4, 0]
